Goal: Check status

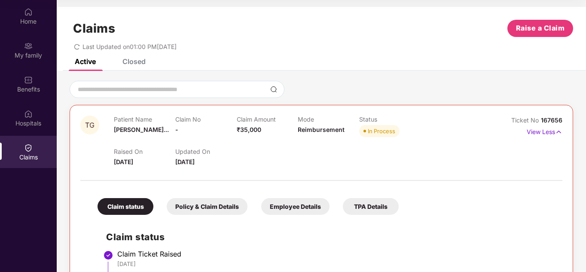
scroll to position [210, 0]
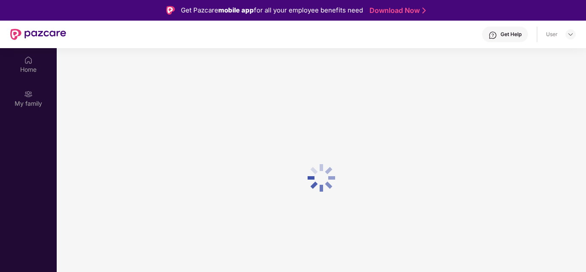
scroll to position [48, 0]
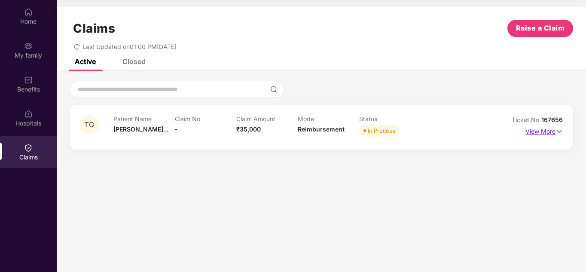
click at [552, 132] on p "View More" at bounding box center [543, 130] width 37 height 12
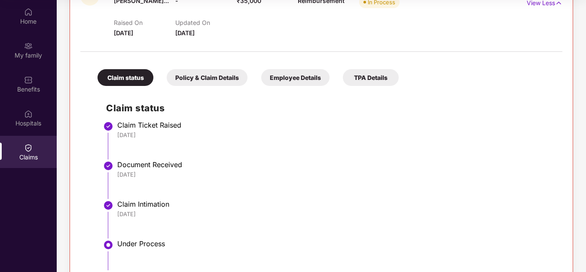
scroll to position [210, 0]
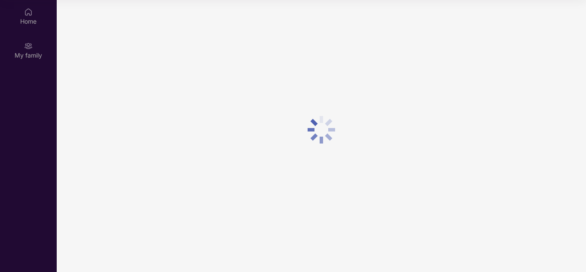
scroll to position [48, 0]
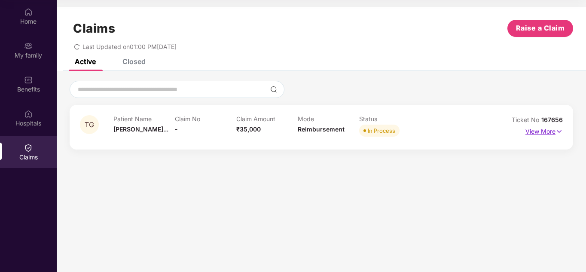
click at [545, 132] on p "View More" at bounding box center [543, 130] width 37 height 12
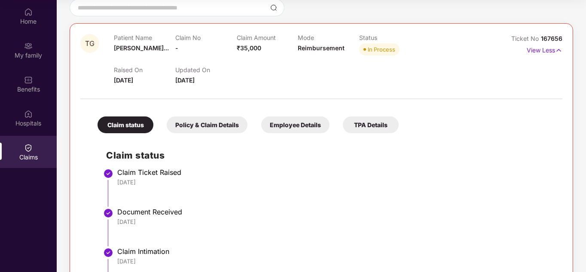
scroll to position [0, 0]
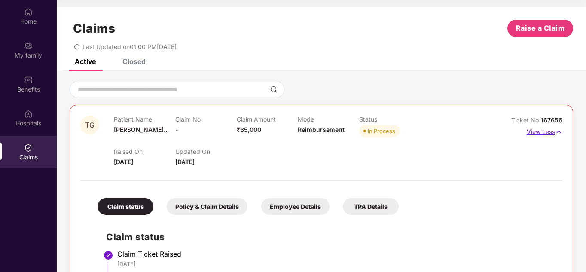
click at [543, 132] on p "View Less" at bounding box center [544, 131] width 36 height 12
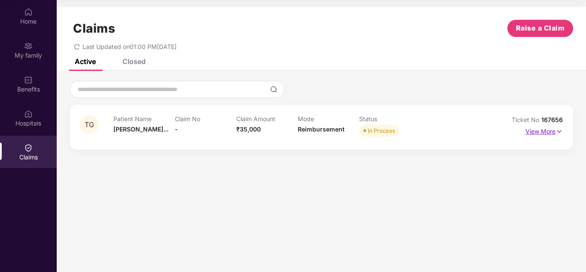
click at [539, 134] on p "View More" at bounding box center [543, 130] width 37 height 12
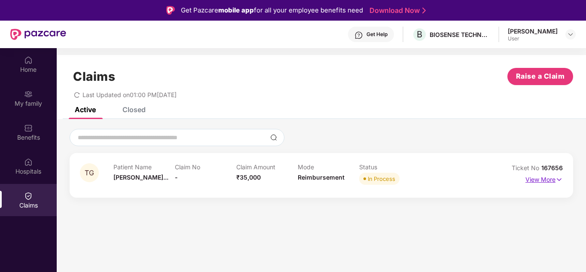
click at [547, 179] on p "View More" at bounding box center [543, 179] width 37 height 12
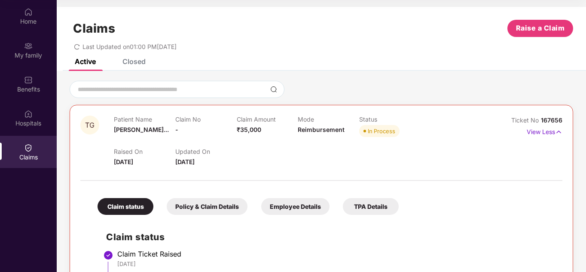
click at [286, 205] on div "Employee Details" at bounding box center [295, 206] width 68 height 17
